Goal: Obtain resource: Download file/media

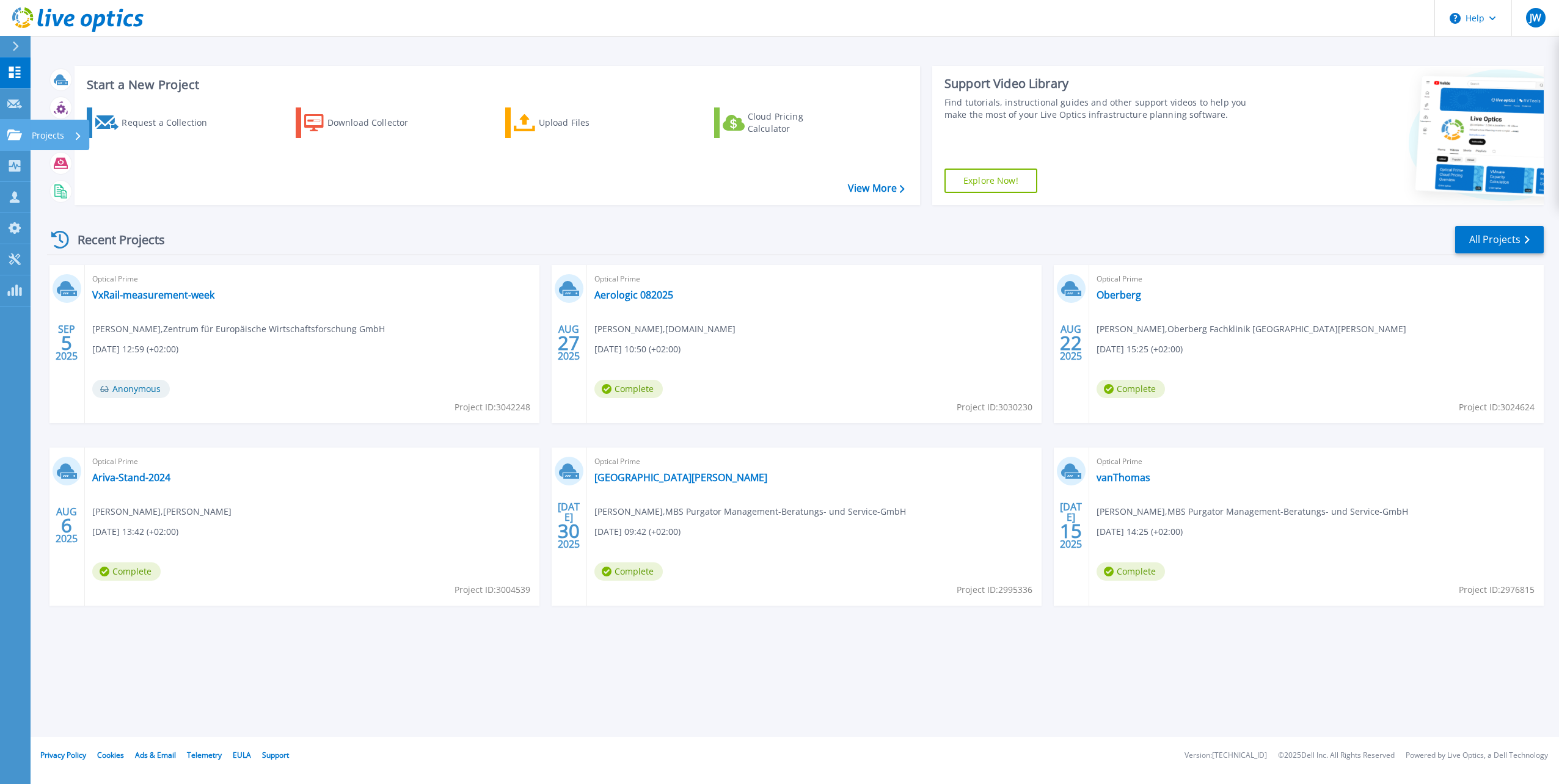
click at [52, 132] on p "Projects" at bounding box center [48, 135] width 33 height 32
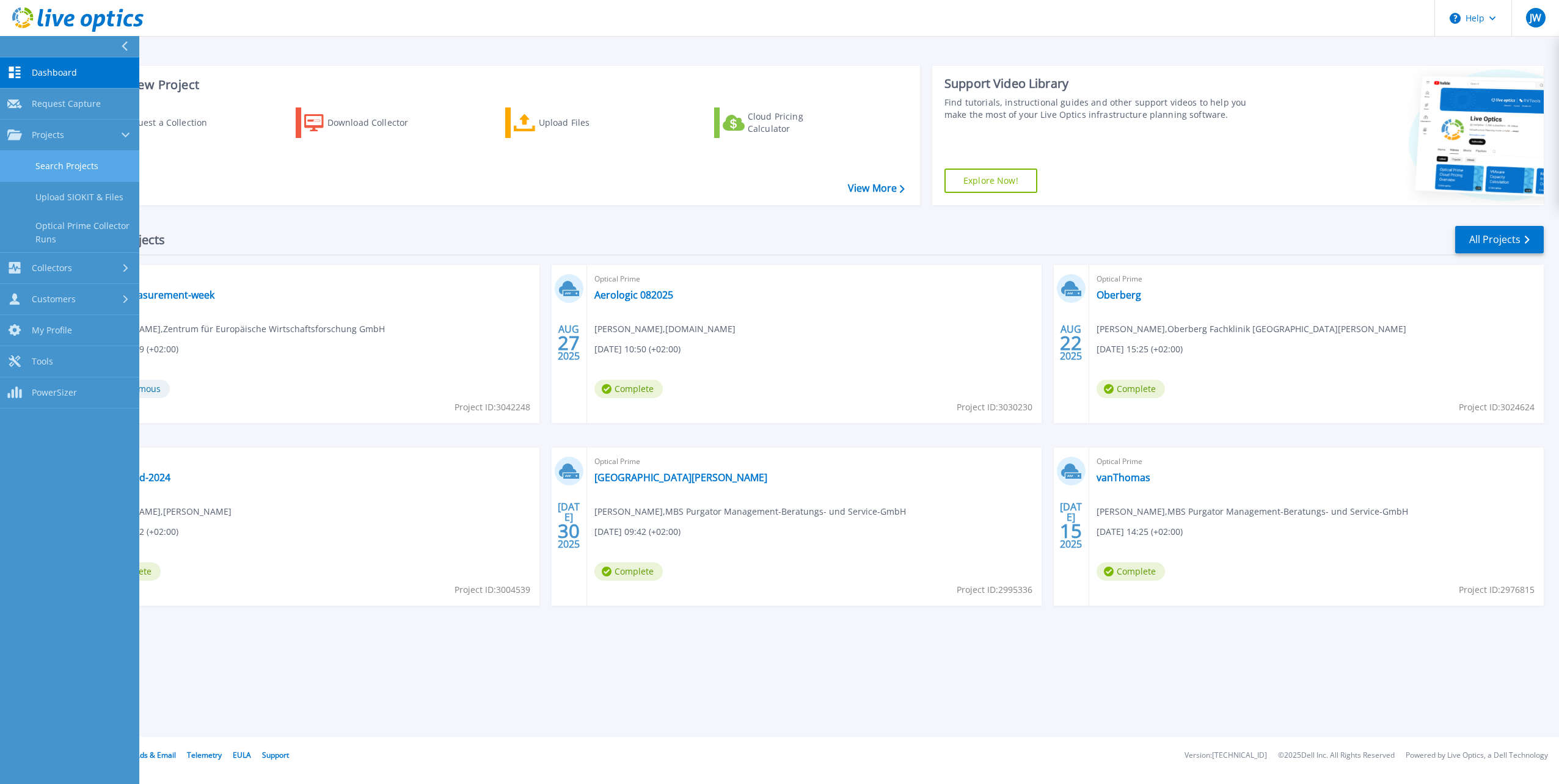
click at [70, 161] on link "Search Projects" at bounding box center [69, 166] width 139 height 31
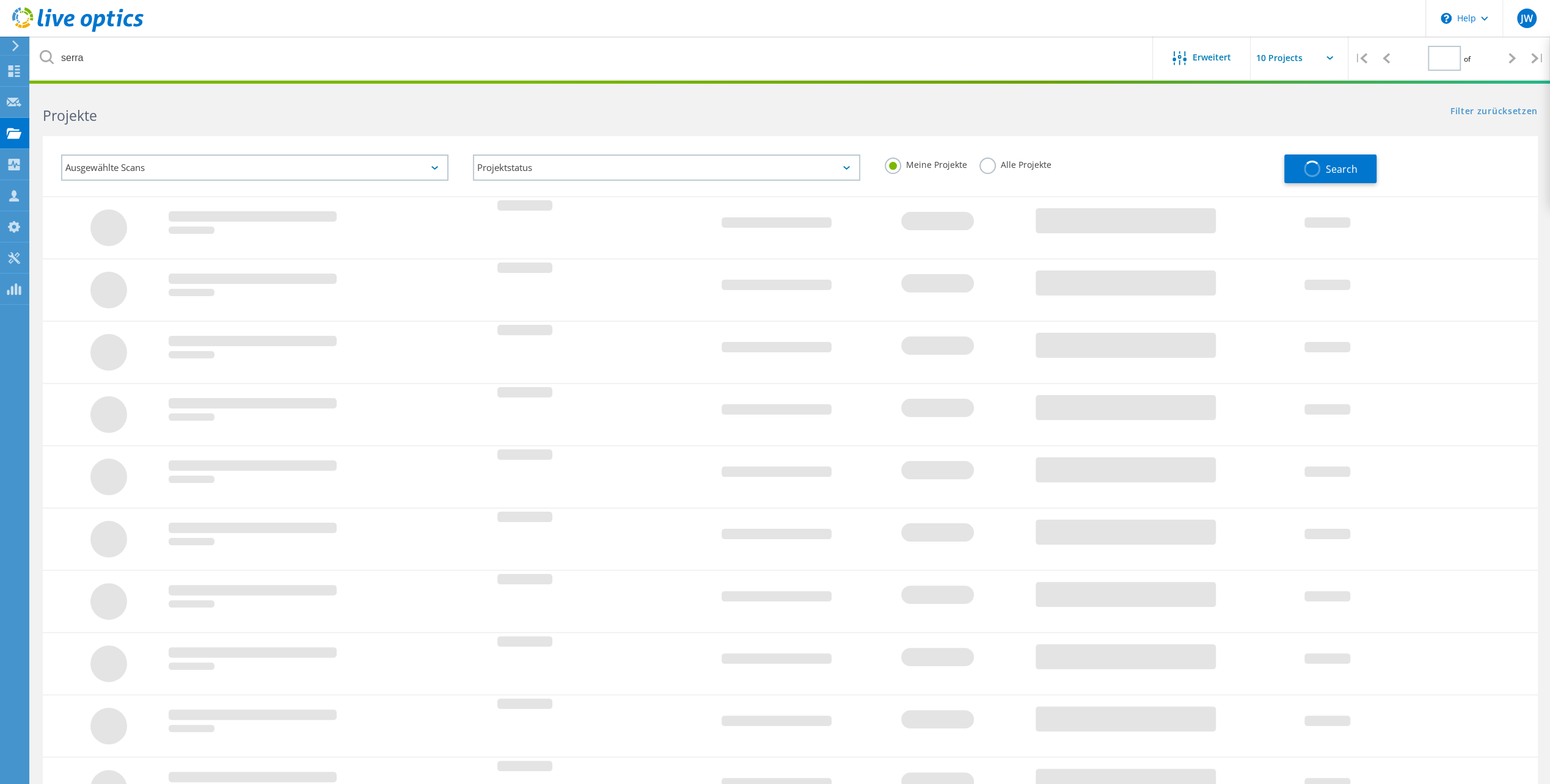
type input "1"
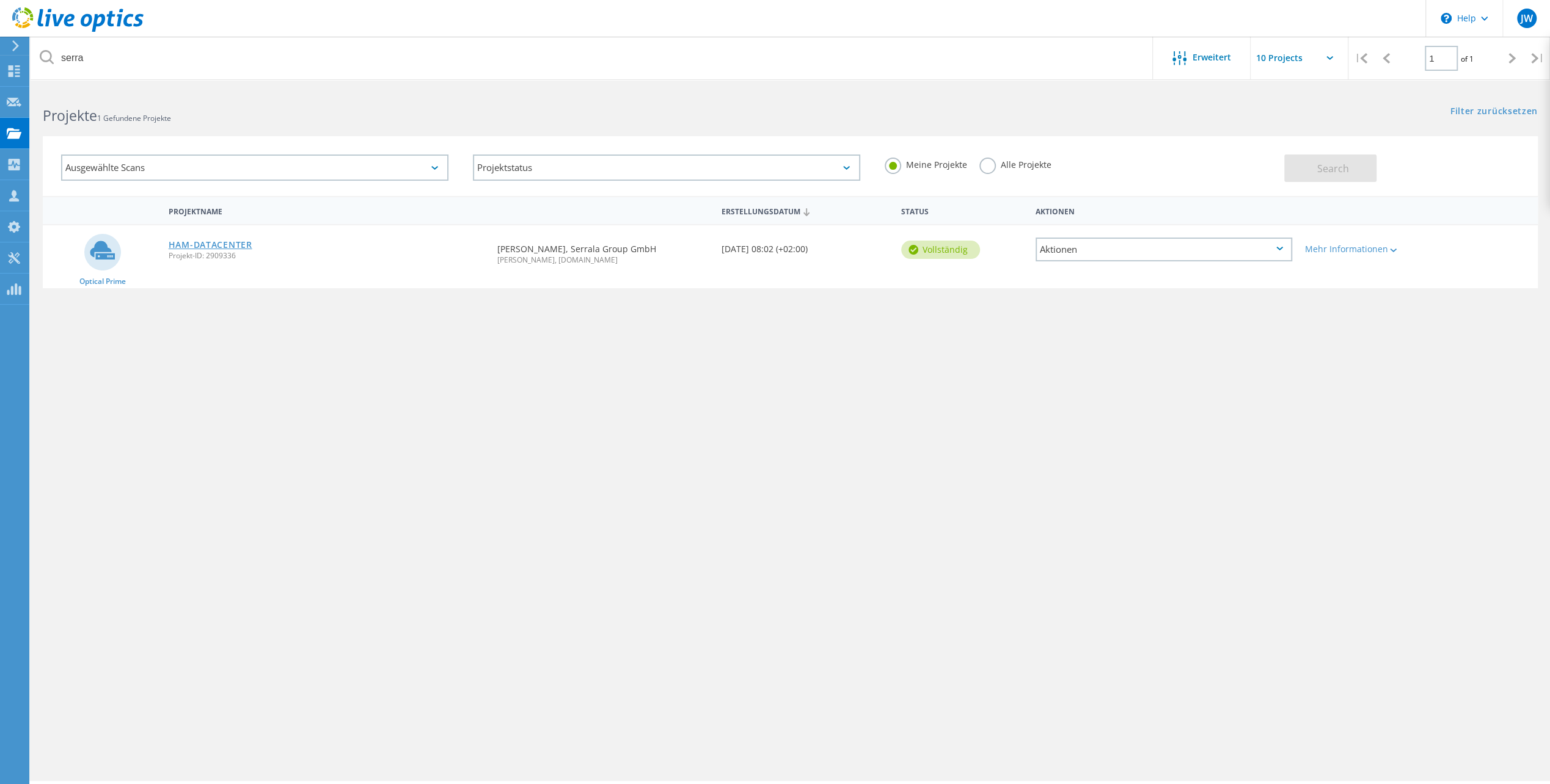
click at [197, 241] on link "HAM-DATACENTER" at bounding box center [211, 245] width 84 height 8
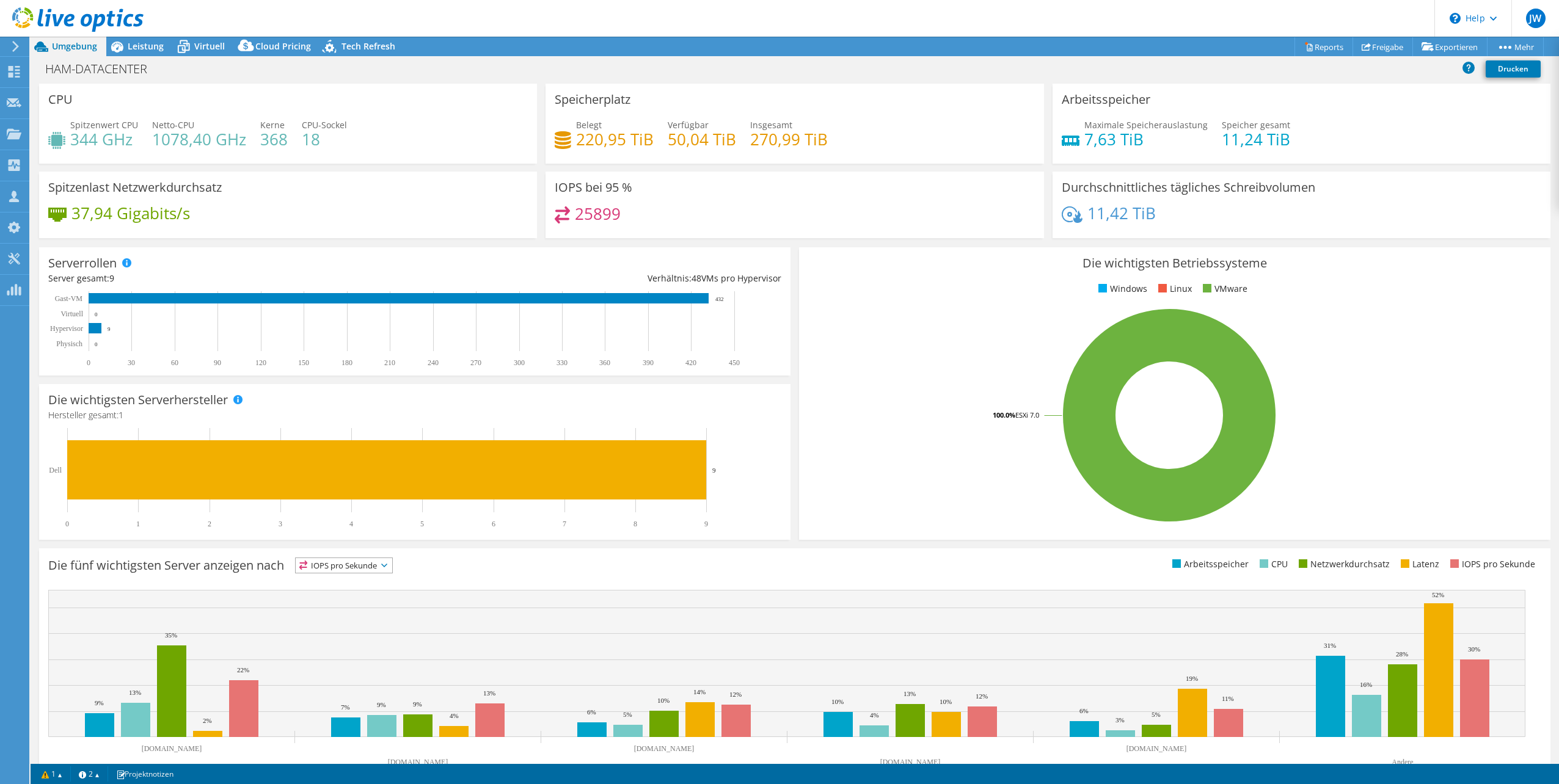
select select "EUFrankfurt"
select select "USD"
click at [156, 41] on span "Leistung" at bounding box center [146, 46] width 36 height 11
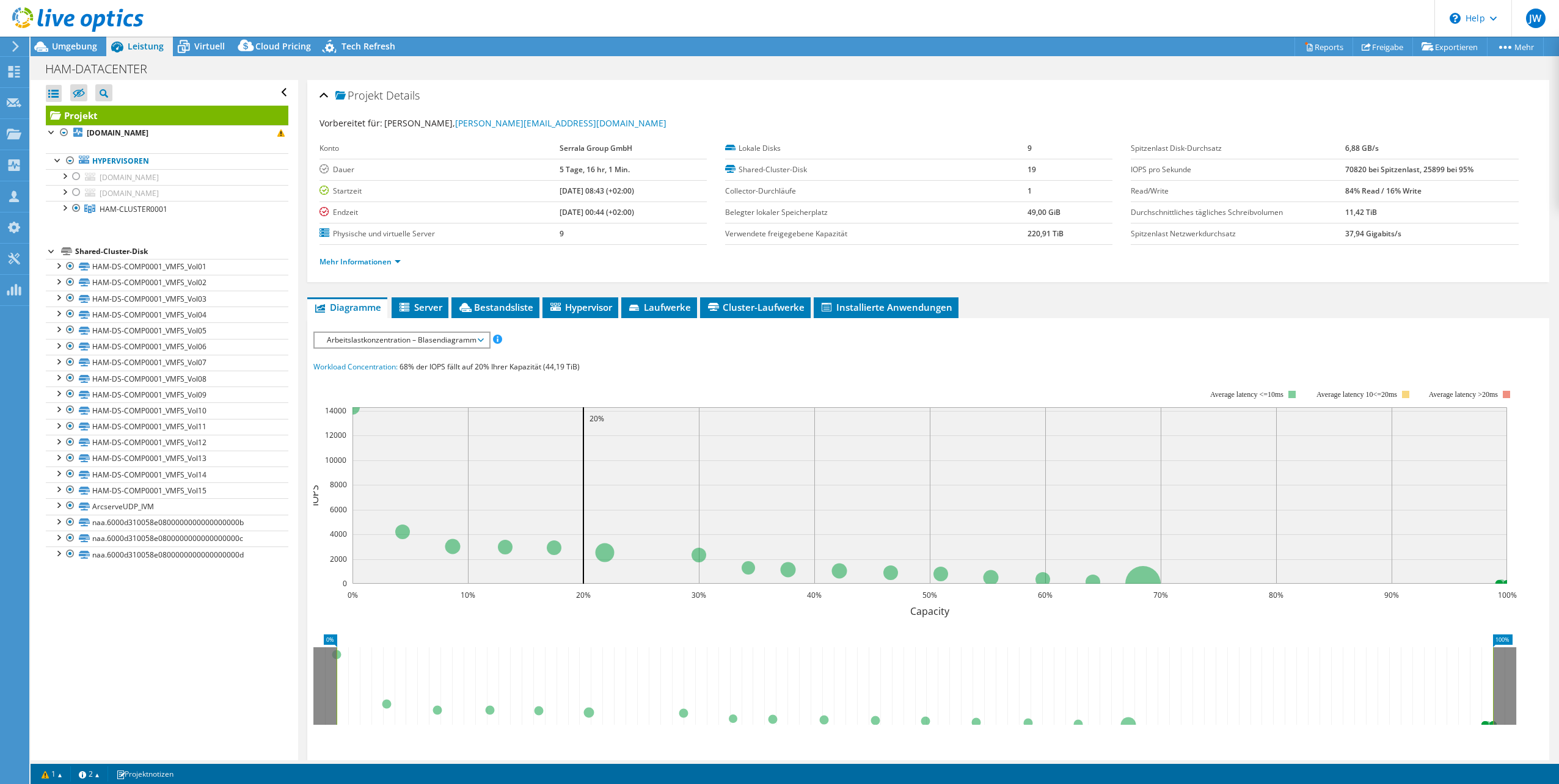
click at [420, 336] on span "Arbeitslastkonzentration – Blasendiagramm" at bounding box center [400, 341] width 162 height 15
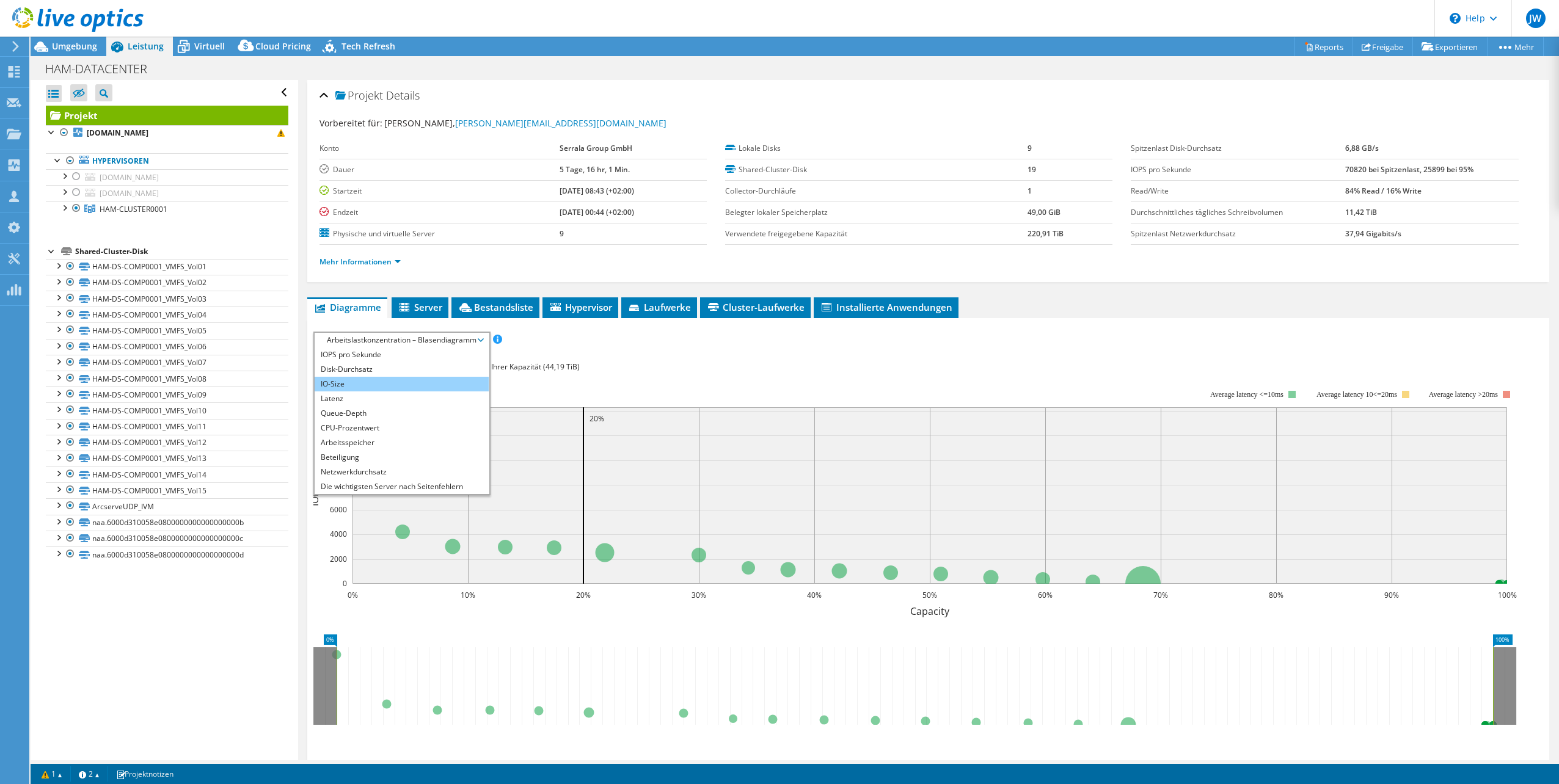
click at [340, 384] on li "IO-Size" at bounding box center [401, 385] width 174 height 15
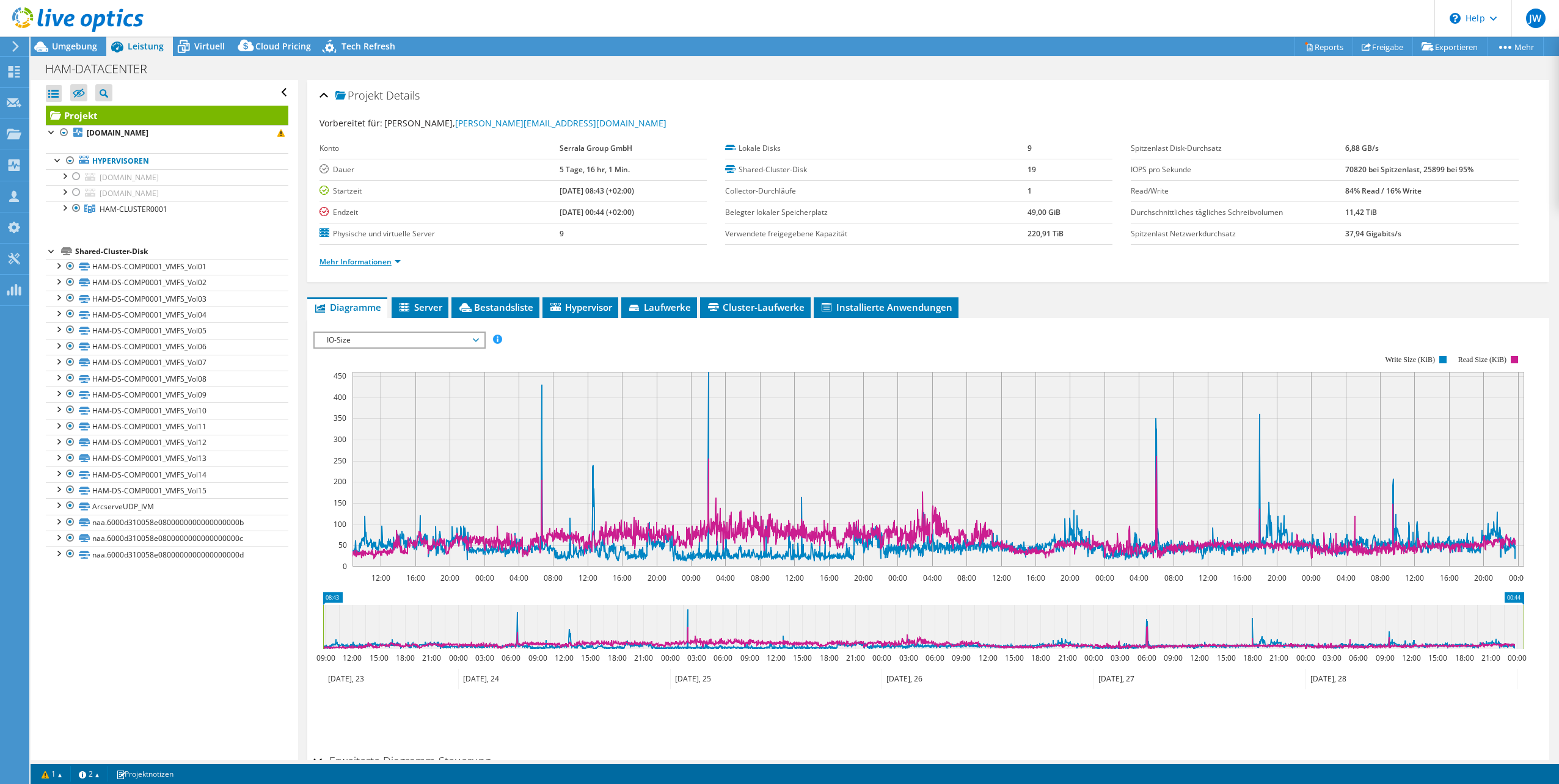
click at [347, 257] on link "Mehr Informationen" at bounding box center [359, 261] width 81 height 10
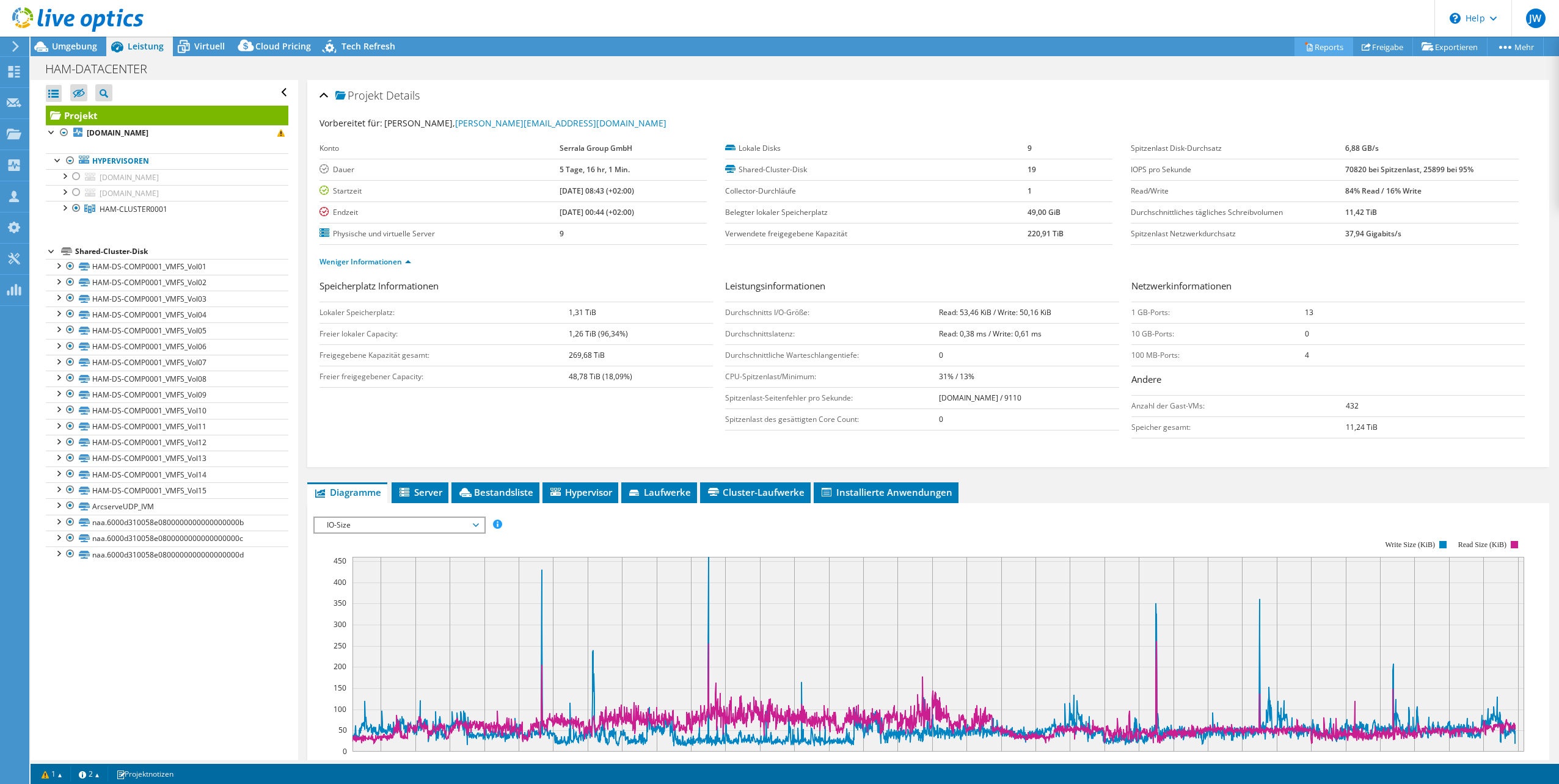
click at [1321, 51] on link "Reports" at bounding box center [1323, 47] width 59 height 19
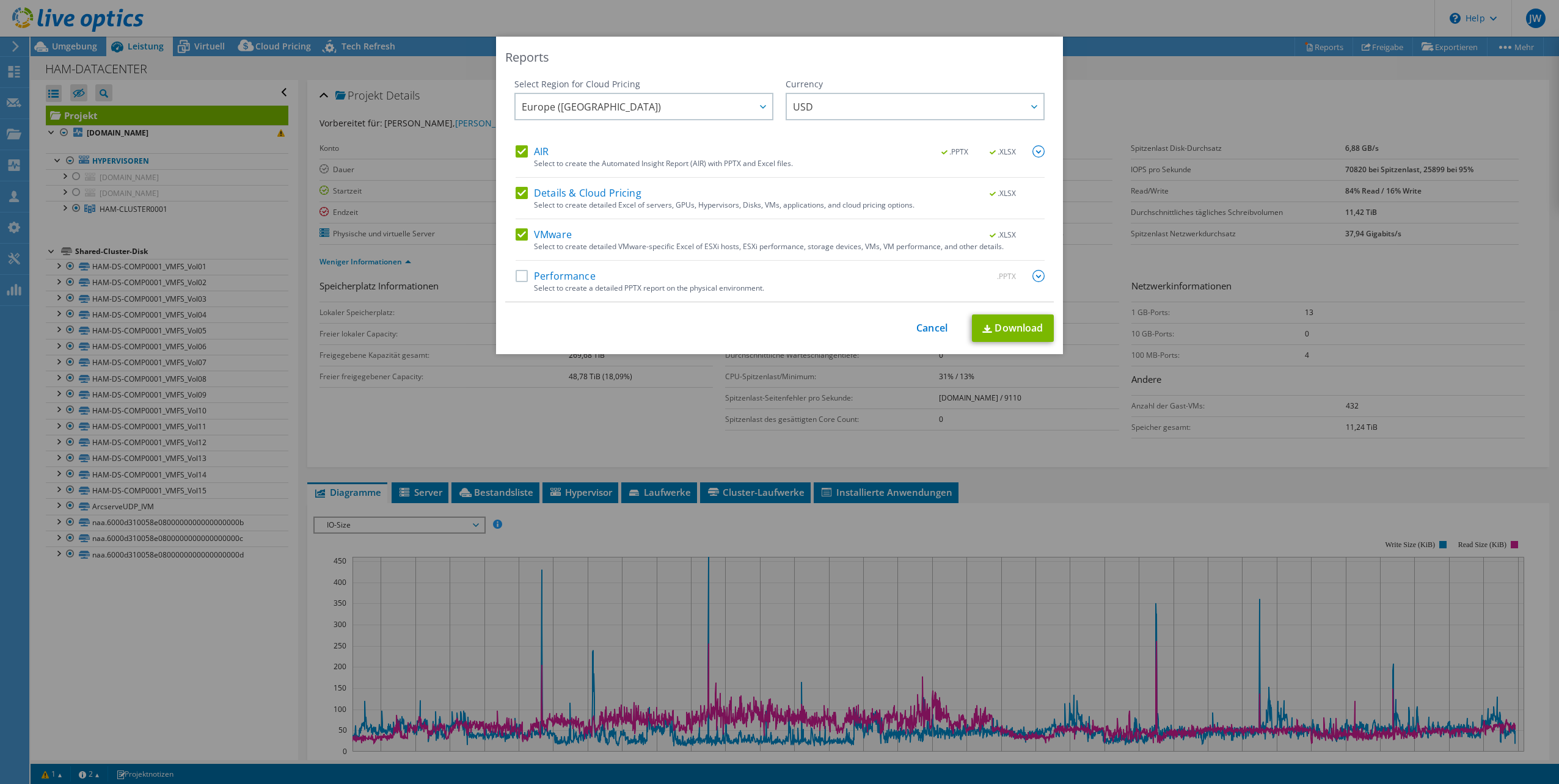
click at [515, 147] on label "AIR" at bounding box center [531, 151] width 33 height 12
click at [0, 0] on input "AIR" at bounding box center [0, 0] width 0 height 0
click at [515, 193] on label "Details & Cloud Pricing" at bounding box center [578, 192] width 126 height 12
click at [0, 0] on input "Details & Cloud Pricing" at bounding box center [0, 0] width 0 height 0
click at [995, 329] on link "Download" at bounding box center [1013, 328] width 82 height 27
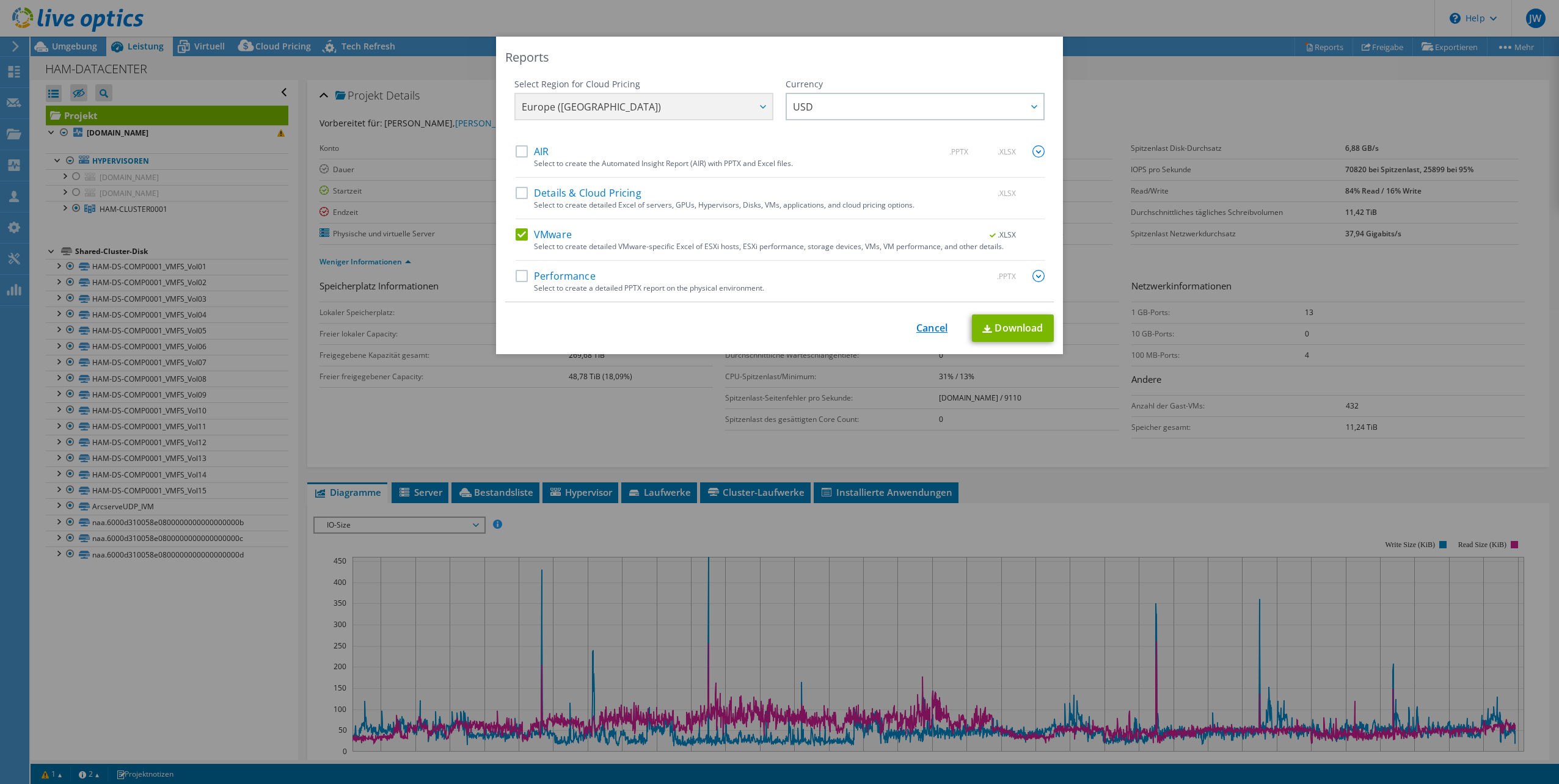
click at [932, 329] on link "Cancel" at bounding box center [931, 328] width 31 height 11
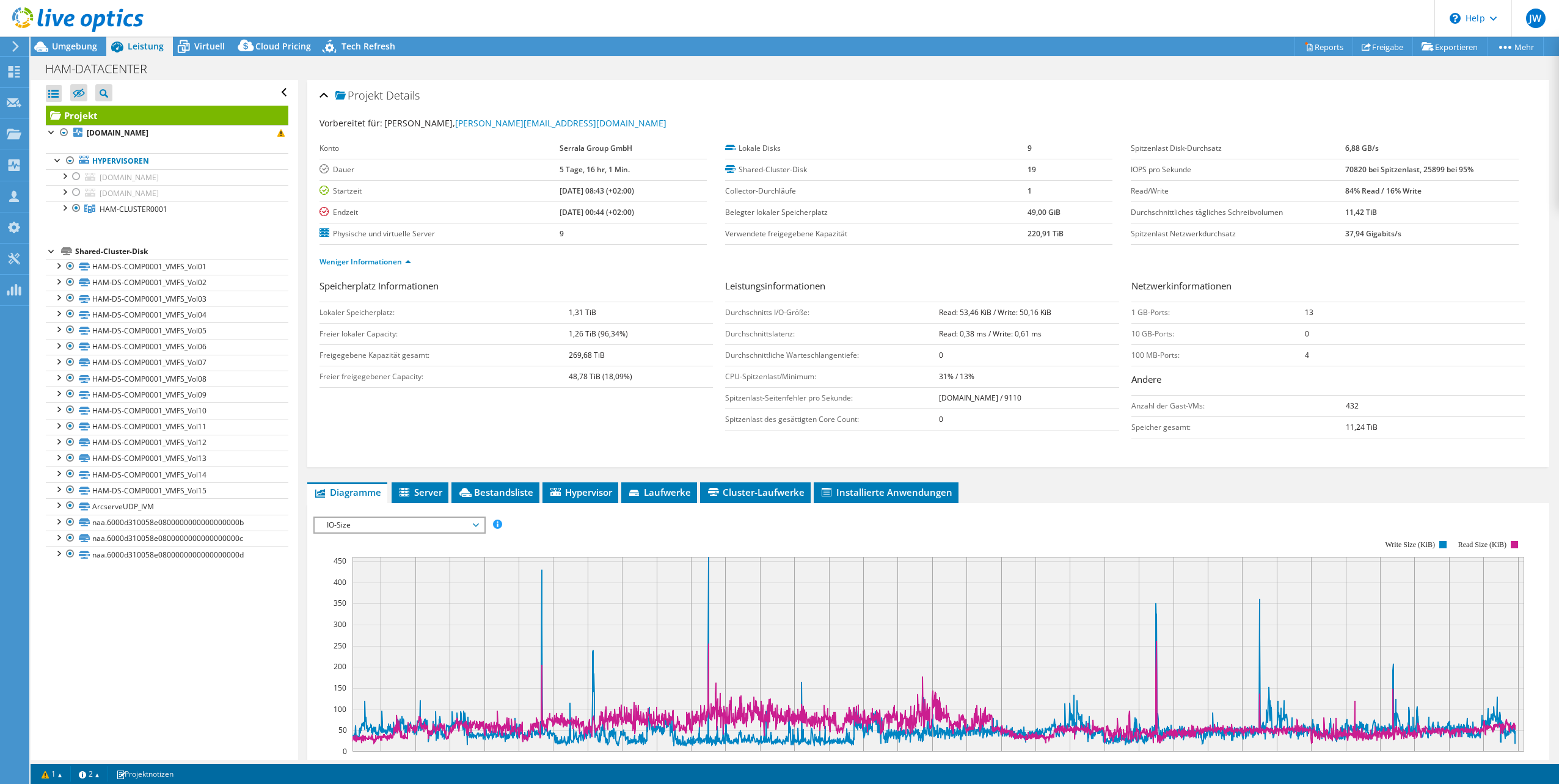
click at [409, 525] on span "IO-Size" at bounding box center [399, 525] width 157 height 15
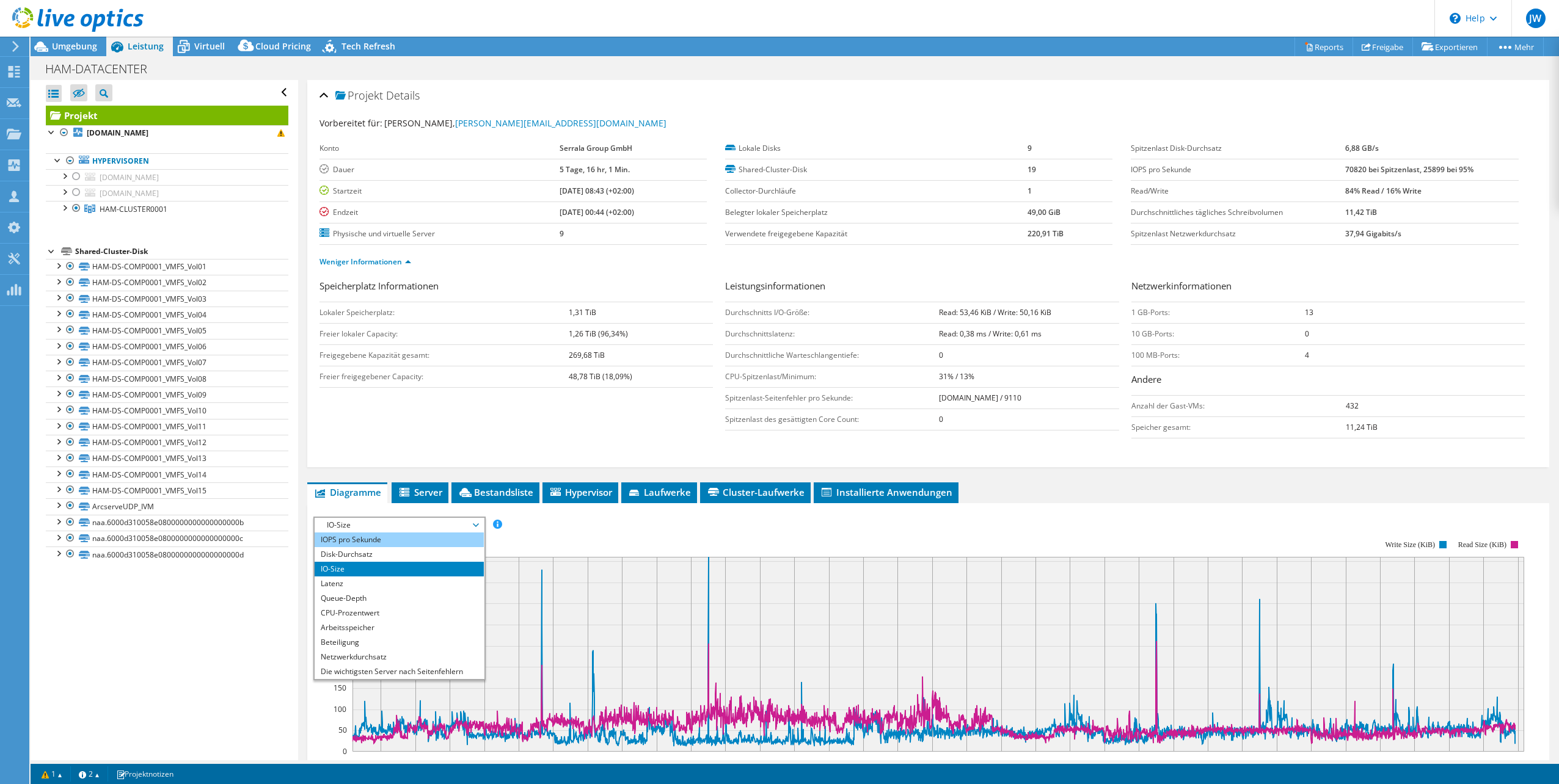
click at [361, 533] on li "IOPS pro Sekunde" at bounding box center [399, 540] width 169 height 15
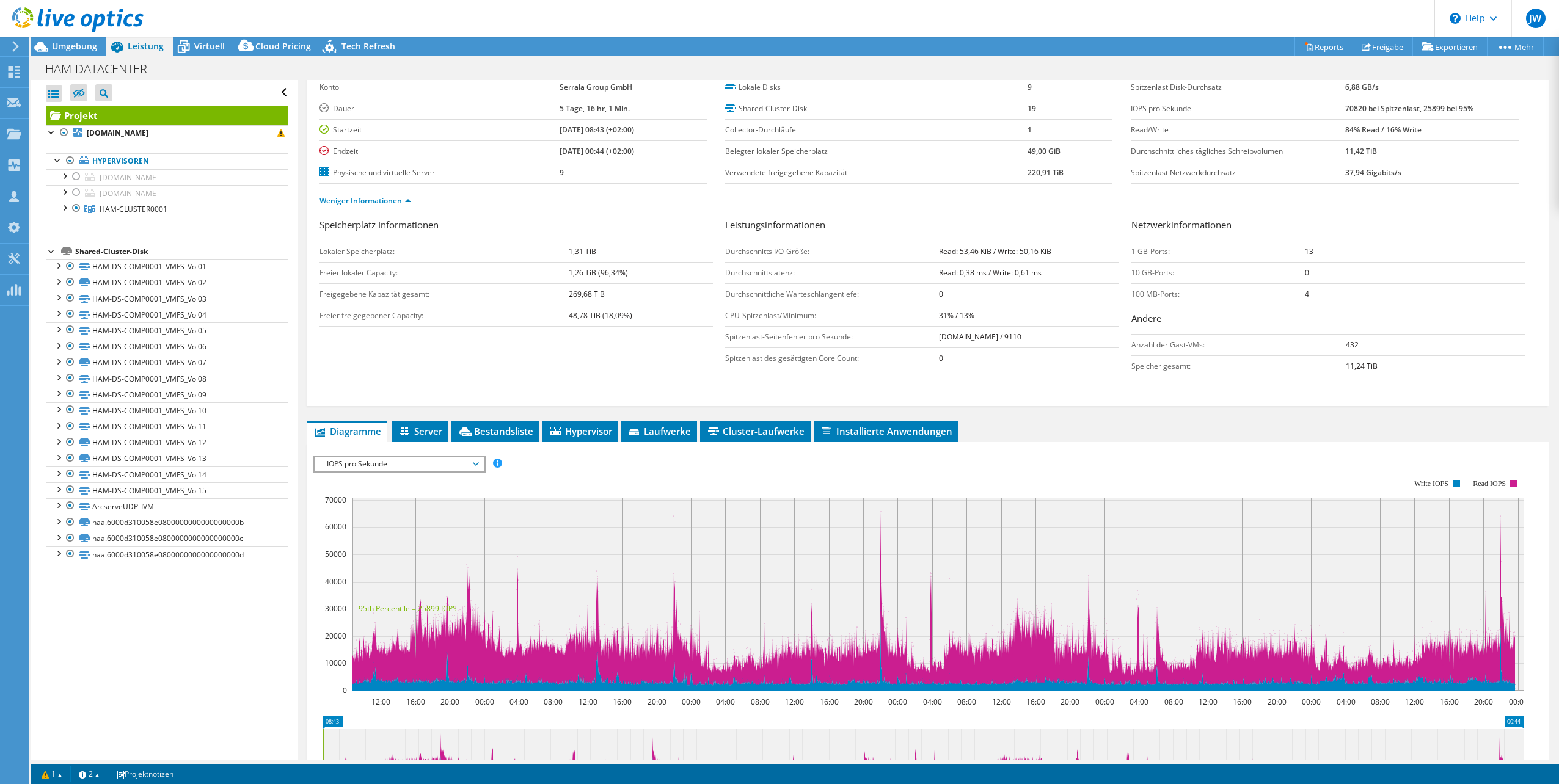
scroll to position [61, 0]
